Goal: Task Accomplishment & Management: Manage account settings

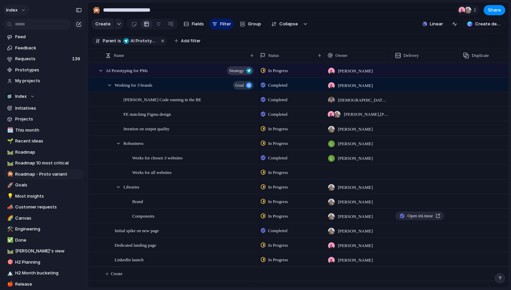
click at [19, 14] on button "Index" at bounding box center [16, 10] width 26 height 11
click at [21, 7] on button "Index" at bounding box center [16, 10] width 26 height 11
click at [19, 8] on button "Index" at bounding box center [16, 10] width 26 height 11
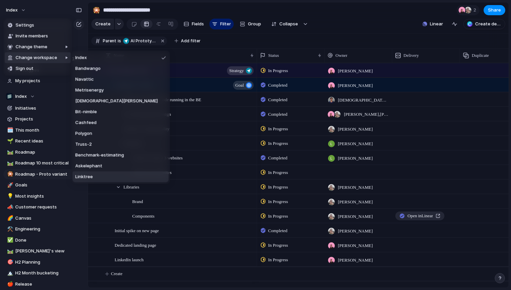
click at [86, 176] on span "Linktree" at bounding box center [84, 176] width 18 height 7
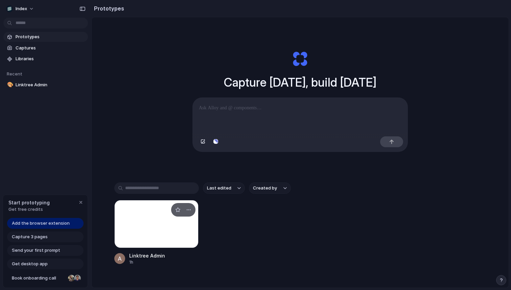
click at [143, 211] on div at bounding box center [156, 224] width 84 height 48
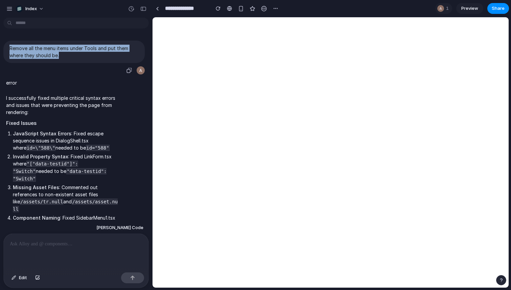
drag, startPoint x: 65, startPoint y: 54, endPoint x: 7, endPoint y: 49, distance: 58.0
click at [7, 49] on div "Remove all the menu items under Tools and put them where they should be." at bounding box center [73, 52] width 141 height 22
copy p "Remove all the menu items under Tools and put them where they should be."
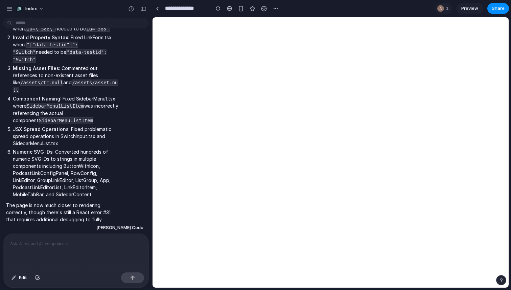
click at [74, 248] on div at bounding box center [76, 252] width 145 height 36
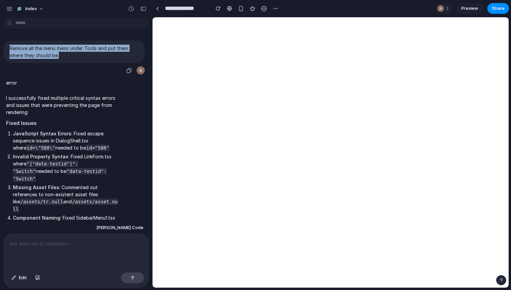
drag, startPoint x: 64, startPoint y: 57, endPoint x: 7, endPoint y: 50, distance: 57.6
click at [7, 50] on div "Remove all the menu items under Tools and put them where they should be." at bounding box center [73, 52] width 141 height 22
copy p "Remove all the menu items under Tools and put them where they should be."
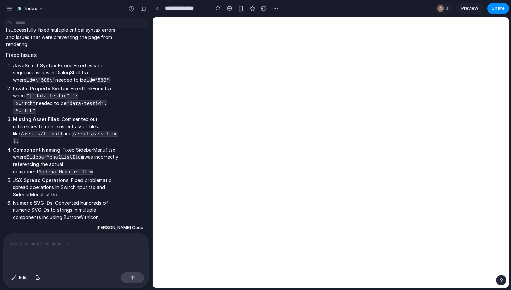
scroll to position [119, 0]
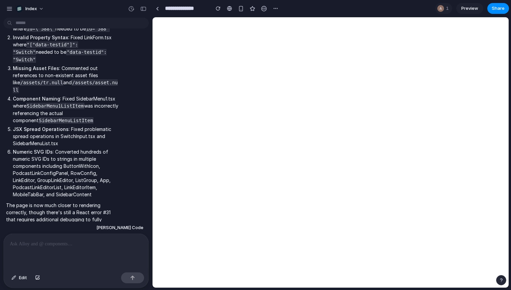
click at [63, 245] on p at bounding box center [76, 244] width 132 height 8
click at [60, 243] on p at bounding box center [76, 244] width 132 height 8
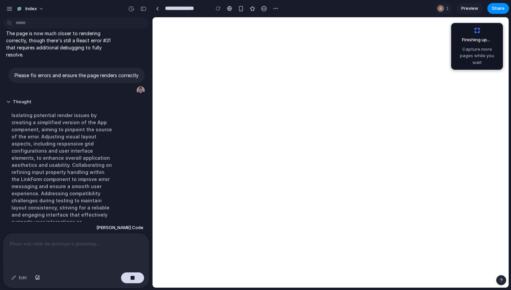
scroll to position [305, 0]
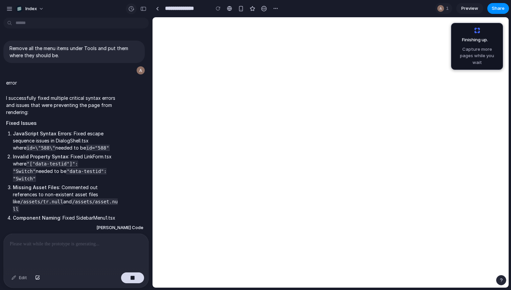
click at [130, 8] on div "button" at bounding box center [131, 9] width 6 height 6
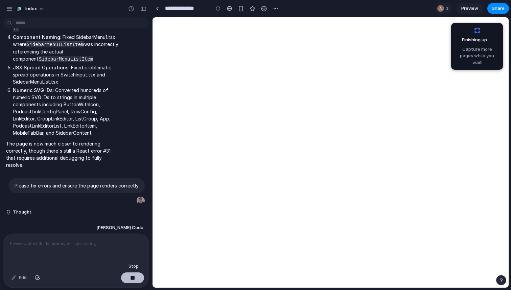
click at [128, 279] on button "button" at bounding box center [132, 277] width 23 height 11
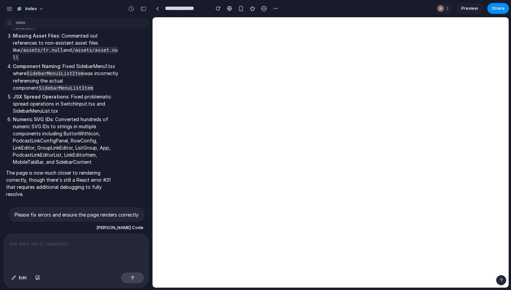
scroll to position [0, 0]
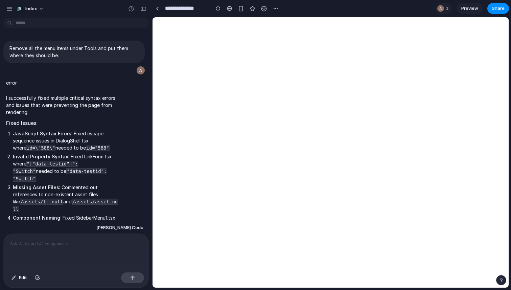
scroll to position [119, 0]
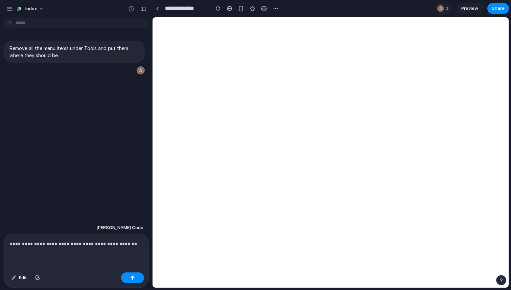
click at [76, 245] on p "**********" at bounding box center [76, 244] width 132 height 8
click at [136, 275] on button "button" at bounding box center [132, 277] width 23 height 11
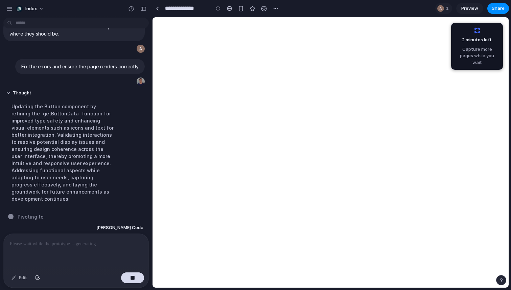
scroll to position [22, 0]
click at [129, 285] on div "Edit" at bounding box center [76, 278] width 145 height 18
click at [130, 277] on div "button" at bounding box center [132, 277] width 5 height 5
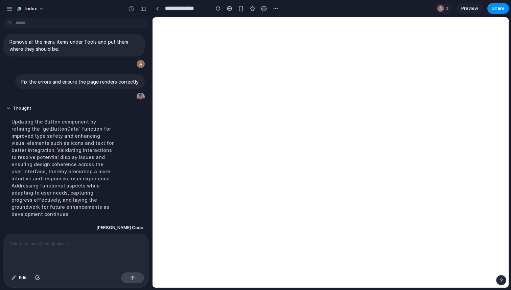
click at [120, 140] on div "Thought Updating the Button component by refining the `getButtonData` function …" at bounding box center [62, 163] width 118 height 124
click at [102, 178] on div "Updating the Button component by refining the `getButtonData` function for impr…" at bounding box center [62, 167] width 113 height 107
click at [130, 9] on div "button" at bounding box center [131, 9] width 6 height 6
click at [130, 9] on div "v1 Current" at bounding box center [255, 145] width 511 height 290
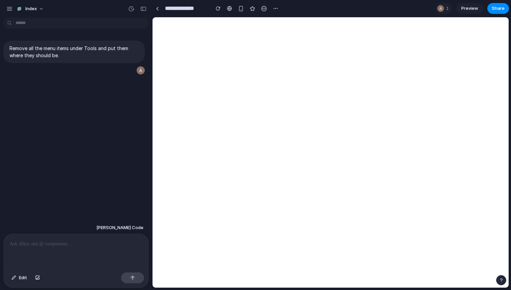
click at [39, 248] on div at bounding box center [76, 252] width 145 height 36
click at [121, 248] on div "**********" at bounding box center [76, 252] width 145 height 36
click at [31, 242] on p "**********" at bounding box center [76, 244] width 132 height 8
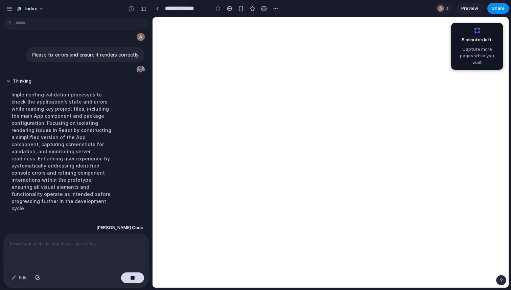
scroll to position [36, 0]
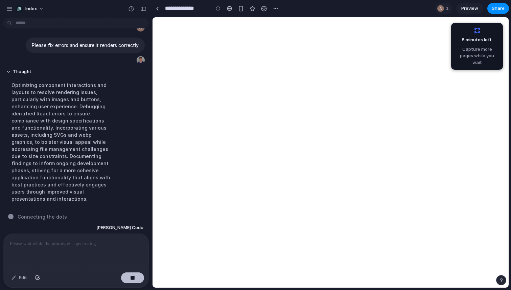
click at [134, 276] on div "button" at bounding box center [132, 277] width 5 height 5
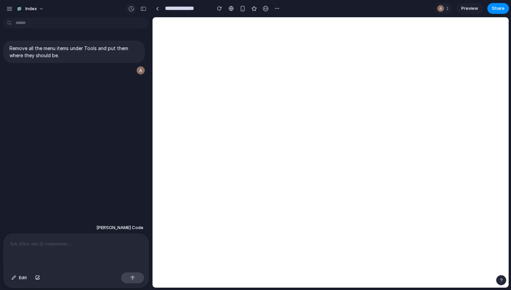
click at [126, 11] on div at bounding box center [131, 8] width 11 height 11
click at [129, 10] on div "button" at bounding box center [131, 9] width 6 height 6
click at [129, 10] on div "No version history yet" at bounding box center [255, 145] width 511 height 290
click at [90, 245] on p at bounding box center [76, 244] width 132 height 8
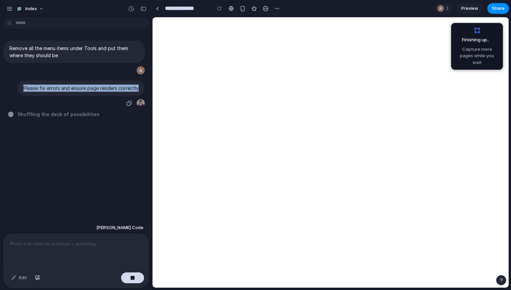
drag, startPoint x: 43, startPoint y: 87, endPoint x: 142, endPoint y: 89, distance: 99.7
click at [142, 89] on div "Please fix errors and ensure page renders correctly" at bounding box center [80, 87] width 127 height 15
copy p "Please fix errors and ensure page renders correctly"
click at [51, 240] on p at bounding box center [76, 244] width 132 height 8
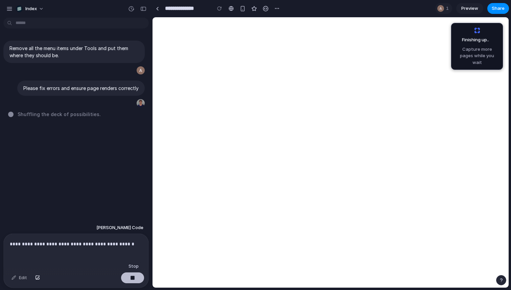
click at [135, 278] on div "button" at bounding box center [132, 277] width 5 height 5
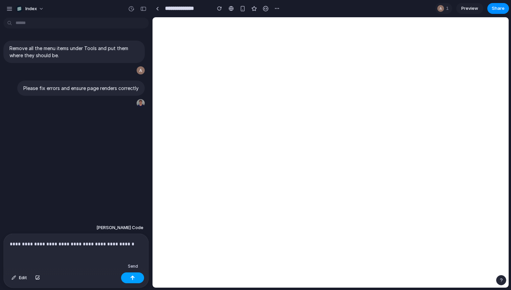
click at [133, 280] on button "button" at bounding box center [132, 277] width 23 height 11
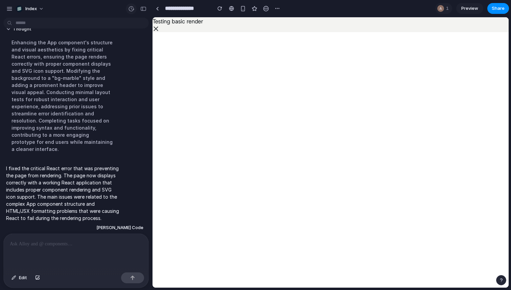
click at [130, 10] on div "button" at bounding box center [131, 9] width 6 height 6
click at [96, 28] on span "v1" at bounding box center [87, 26] width 74 height 7
click at [173, 102] on div "v1 Current" at bounding box center [255, 145] width 511 height 290
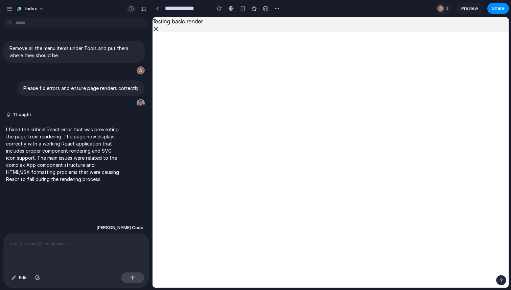
click at [130, 6] on div "button" at bounding box center [131, 9] width 6 height 6
click at [130, 5] on div "v1 Current" at bounding box center [255, 145] width 511 height 290
click at [155, 26] on icon at bounding box center [155, 28] width 7 height 7
click at [157, 57] on body "Testing basic render" at bounding box center [330, 152] width 356 height 270
click at [60, 245] on p at bounding box center [76, 244] width 132 height 8
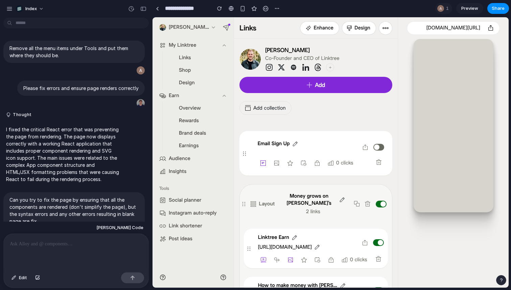
scroll to position [247, 0]
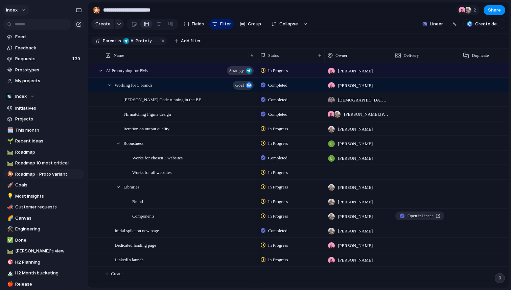
click at [22, 9] on button "Index" at bounding box center [16, 10] width 26 height 11
click at [25, 23] on span "Settings" at bounding box center [25, 25] width 19 height 7
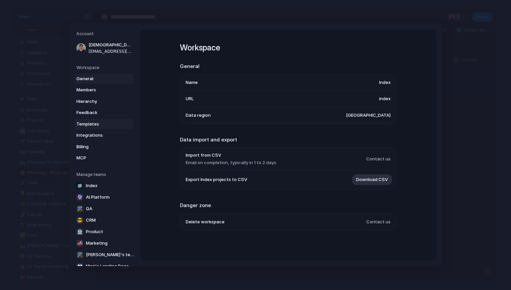
click at [94, 127] on span "Templates" at bounding box center [97, 124] width 43 height 7
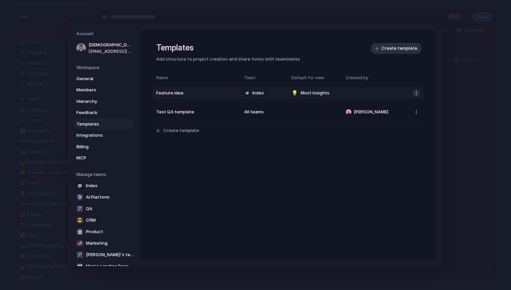
click at [414, 92] on button "button" at bounding box center [415, 92] width 7 height 7
click at [193, 95] on div "Copy link Delete template" at bounding box center [255, 145] width 511 height 290
click at [184, 93] on span "Feature idea" at bounding box center [196, 93] width 81 height 7
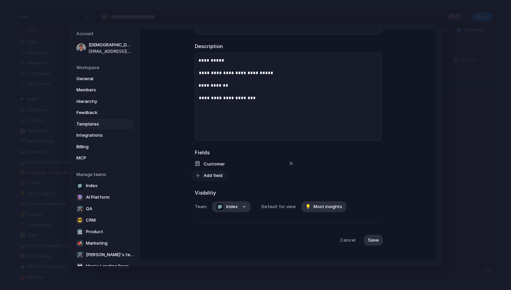
scroll to position [69, 0]
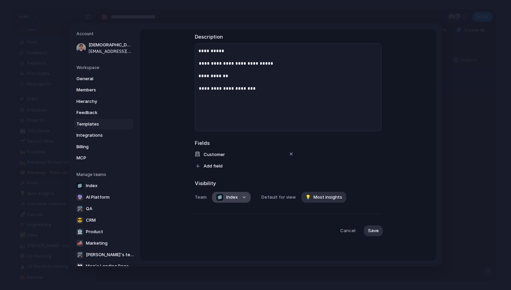
click at [230, 197] on span "Index" at bounding box center [231, 197] width 11 height 7
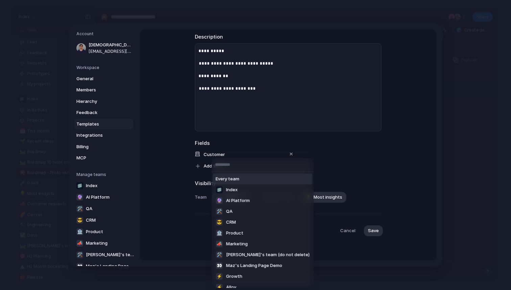
click at [235, 179] on span "Every team" at bounding box center [228, 178] width 24 height 7
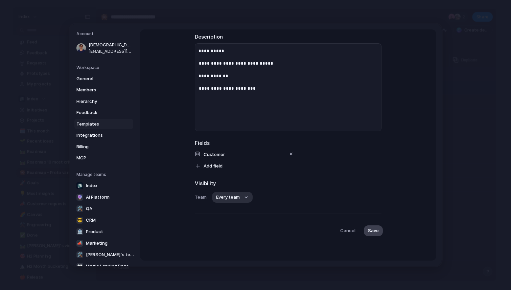
click at [372, 227] on span "Save" at bounding box center [373, 230] width 11 height 7
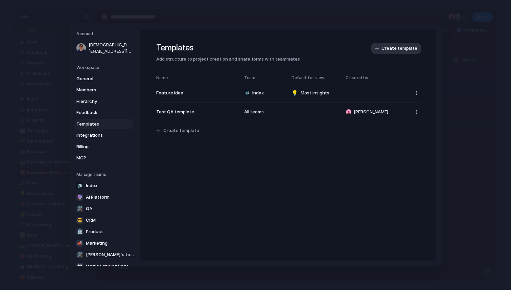
scroll to position [0, 0]
click at [414, 92] on button "button" at bounding box center [415, 92] width 7 height 7
click at [414, 92] on div "Delete template" at bounding box center [255, 145] width 511 height 290
